Goal: Submit feedback/report problem

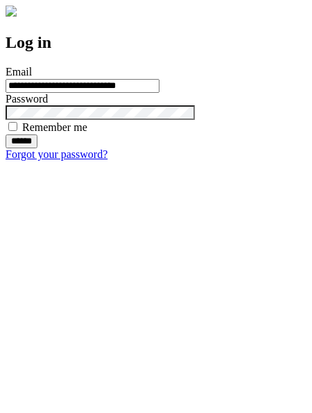
type input "**********"
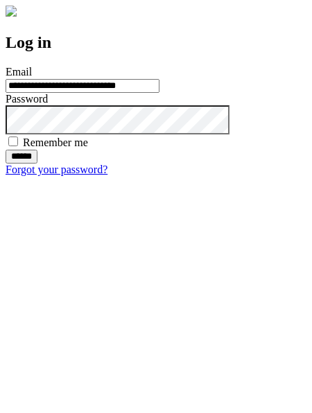
click at [37, 164] on input "******" at bounding box center [22, 157] width 32 height 14
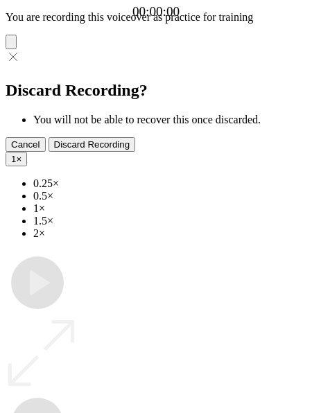
type input "**********"
